Goal: Task Accomplishment & Management: Manage account settings

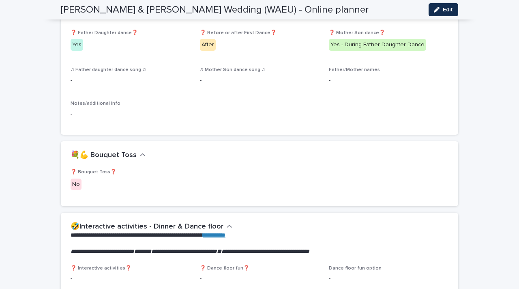
scroll to position [1119, 0]
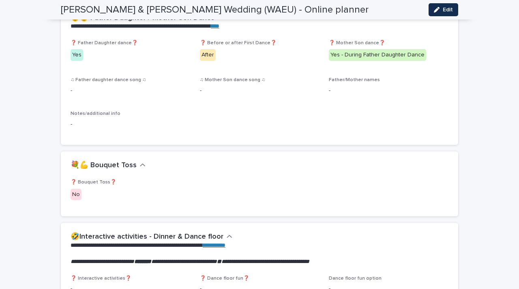
click at [313, 99] on div "♫ Mother Son dance song ♫ -" at bounding box center [260, 89] width 120 height 24
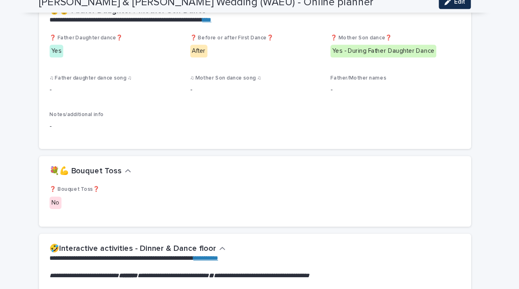
click at [476, 60] on div "**********" at bounding box center [259, 64] width 519 height 2315
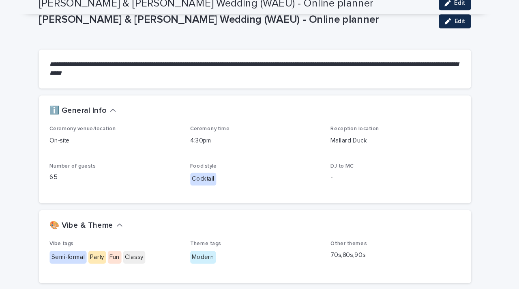
scroll to position [0, 0]
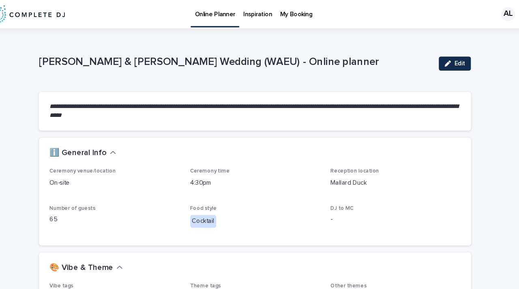
drag, startPoint x: 479, startPoint y: 53, endPoint x: 359, endPoint y: 39, distance: 120.8
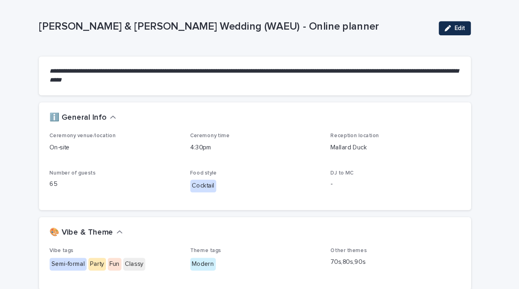
scroll to position [49, 0]
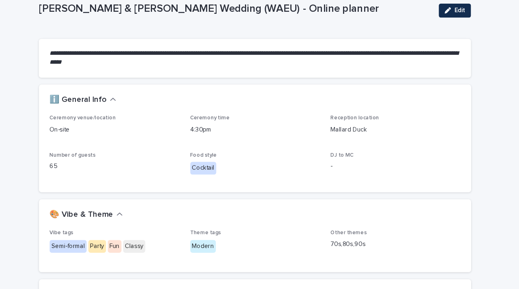
click at [283, 148] on div "Cocktail" at bounding box center [260, 153] width 120 height 13
click at [449, 14] on button "Edit" at bounding box center [444, 9] width 30 height 13
click at [334, 145] on p "DJ to MC" at bounding box center [389, 143] width 120 height 6
click at [335, 143] on span "DJ to MC" at bounding box center [339, 142] width 21 height 5
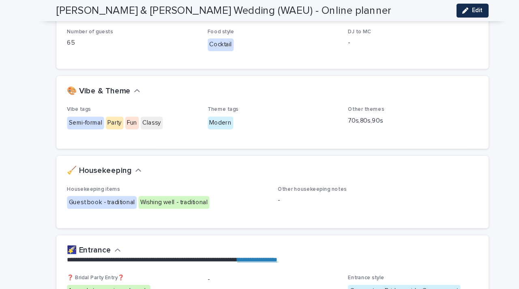
scroll to position [178, 0]
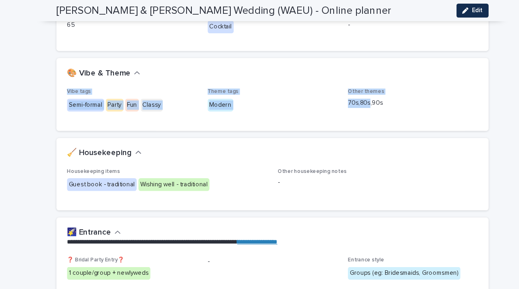
drag, startPoint x: 340, startPoint y: 81, endPoint x: 345, endPoint y: 94, distance: 14.4
click at [345, 94] on section "🎨 Vibe & Theme Vibe tags Semi-formal Party Fun Classy Theme tags Modern Other t…" at bounding box center [259, 87] width 397 height 67
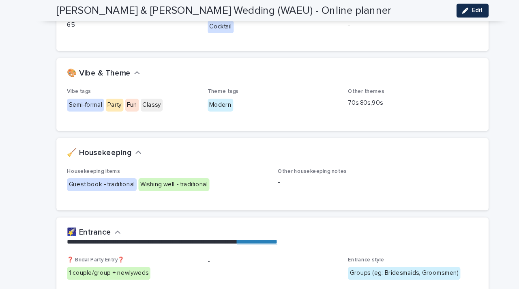
click at [359, 97] on p "70s,80s,90s" at bounding box center [389, 95] width 120 height 9
click at [359, 100] on div "Other themes 70s,80s,90s" at bounding box center [389, 93] width 120 height 24
click at [334, 94] on p "70s,80s,90s" at bounding box center [389, 95] width 120 height 9
click at [338, 95] on p "70s,80s,90s" at bounding box center [389, 95] width 120 height 9
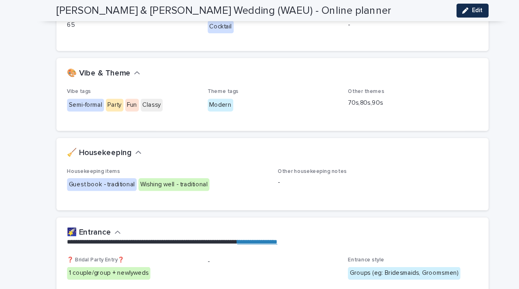
click at [333, 95] on p "70s,80s,90s" at bounding box center [389, 95] width 120 height 9
click at [334, 94] on p "70s,80s,90s" at bounding box center [389, 95] width 120 height 9
click at [344, 95] on p "70s,80s,90s" at bounding box center [389, 95] width 120 height 9
click at [441, 13] on button "Edit" at bounding box center [444, 9] width 30 height 13
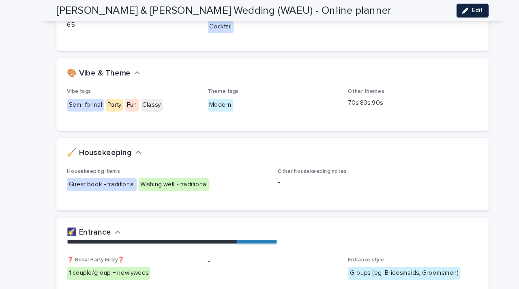
click at [437, 3] on button "Edit" at bounding box center [444, 9] width 30 height 13
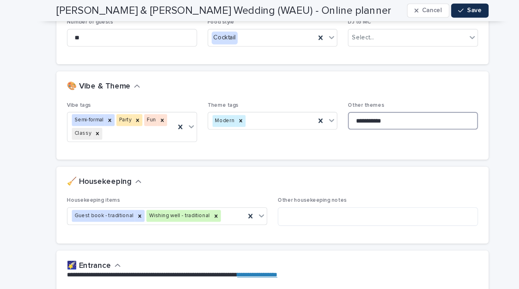
click at [340, 114] on input "**********" at bounding box center [389, 111] width 120 height 16
click at [341, 116] on input "**********" at bounding box center [389, 111] width 120 height 16
click at [340, 110] on input "**********" at bounding box center [389, 111] width 120 height 16
click at [343, 110] on input "**********" at bounding box center [389, 111] width 120 height 16
type input "**********"
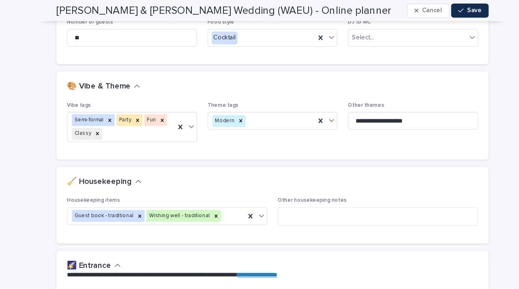
click at [410, 124] on div "**********" at bounding box center [389, 110] width 120 height 32
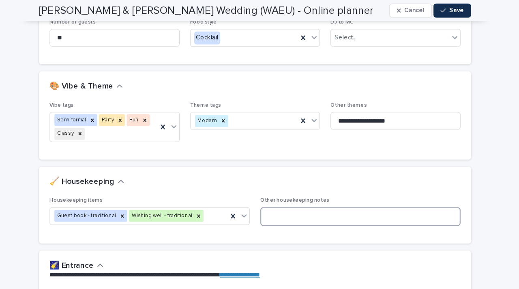
click at [309, 194] on textarea at bounding box center [356, 199] width 184 height 17
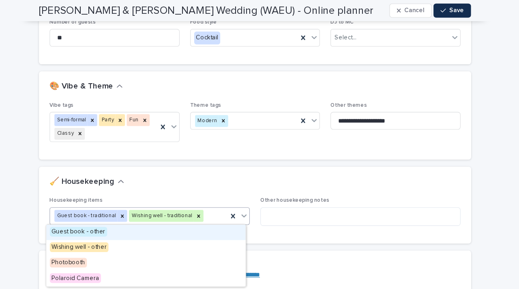
click at [201, 201] on div "Guest book - traditional Wishing well - traditional" at bounding box center [152, 198] width 163 height 14
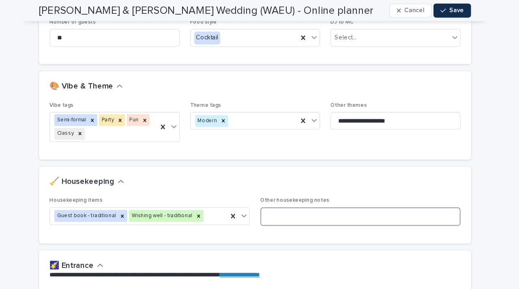
click at [310, 195] on textarea at bounding box center [356, 199] width 184 height 17
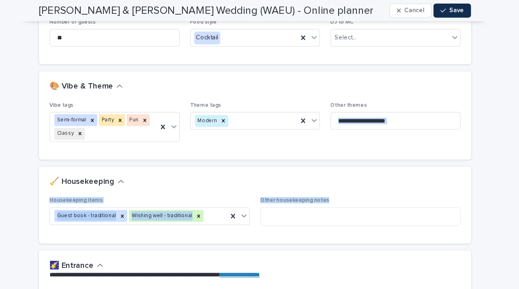
drag, startPoint x: 471, startPoint y: 197, endPoint x: 478, endPoint y: 127, distance: 70.5
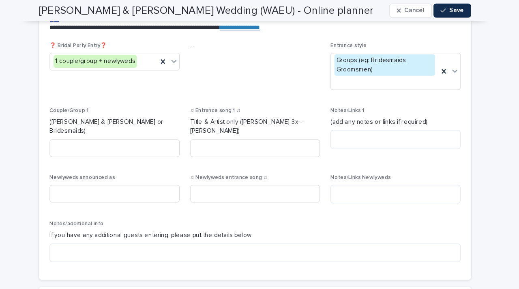
scroll to position [389, 0]
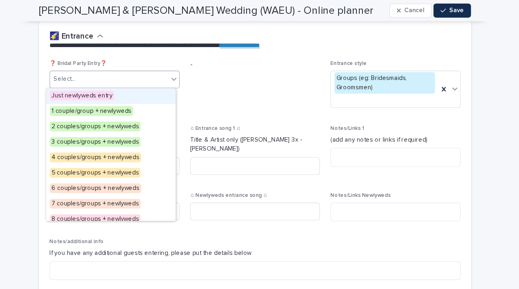
click at [172, 71] on div "Select..." at bounding box center [125, 72] width 109 height 13
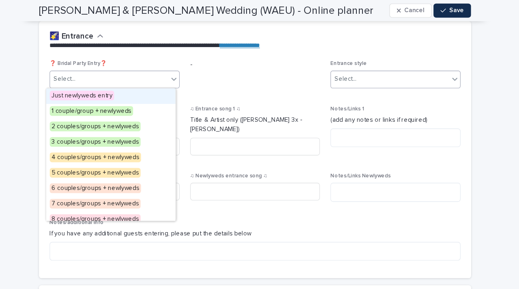
click at [164, 75] on div "Select..." at bounding box center [125, 72] width 109 height 13
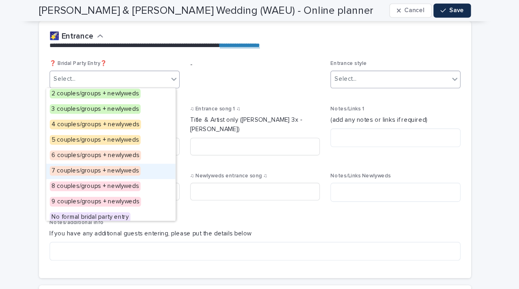
scroll to position [34, 0]
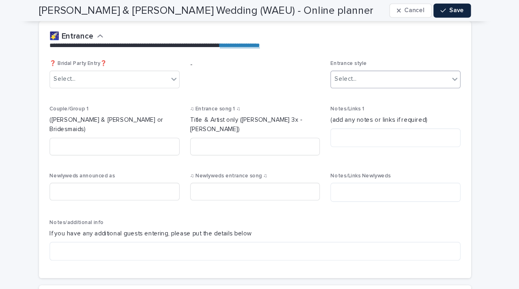
click at [448, 8] on span "Save" at bounding box center [444, 10] width 13 height 6
